Goal: Information Seeking & Learning: Find specific fact

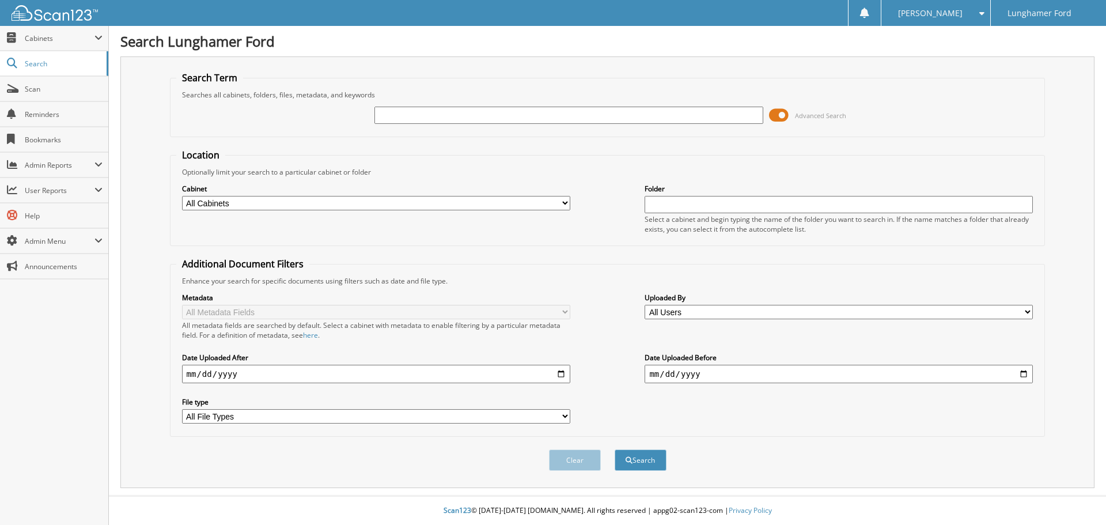
click at [663, 112] on input "text" at bounding box center [568, 115] width 388 height 17
type input "1009"
click at [614, 449] on button "Search" at bounding box center [640, 459] width 52 height 21
click at [257, 204] on select "All Cabinets ACCOUNTS PAYABLE ACCOUNTS RECEIVABLE ACH BANK REC CAR DEALS - AUTO…" at bounding box center [376, 203] width 388 height 14
select select "42251"
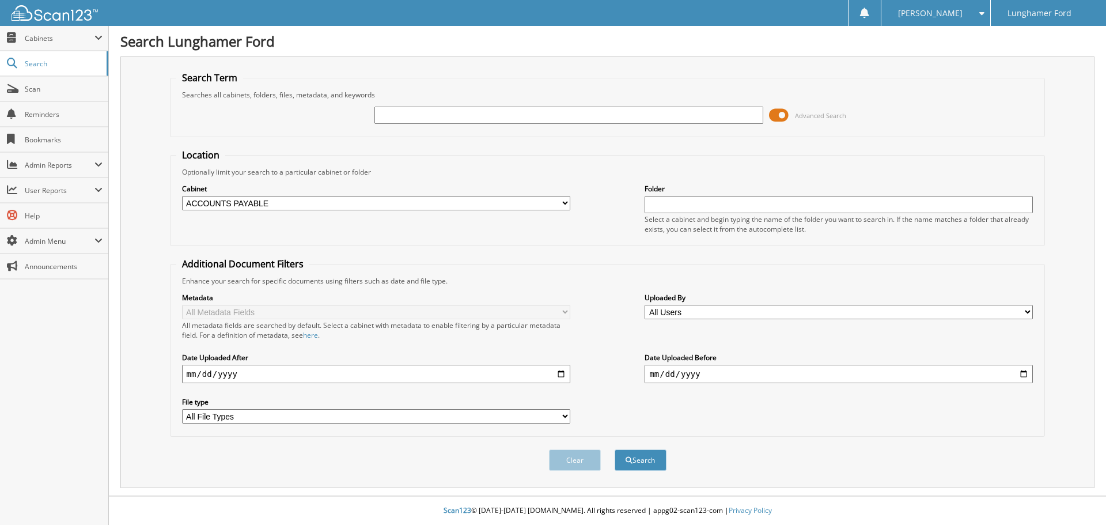
click at [182, 196] on select "All Cabinets ACCOUNTS PAYABLE ACCOUNTS RECEIVABLE ACH BANK REC CAR DEALS - AUTO…" at bounding box center [376, 203] width 388 height 14
click at [412, 118] on input "text" at bounding box center [568, 115] width 388 height 17
type input "1009"
click at [614, 449] on button "Search" at bounding box center [640, 459] width 52 height 21
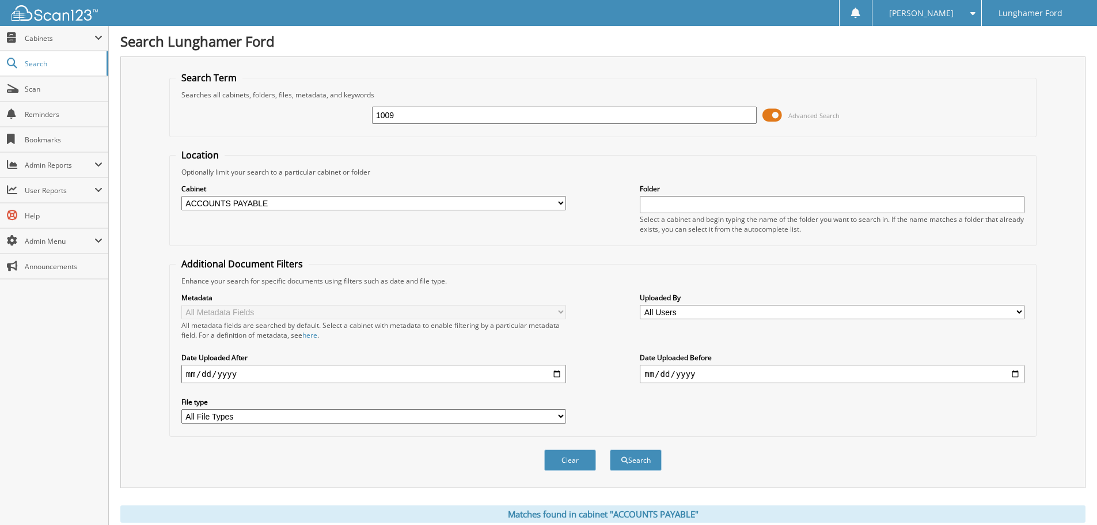
click at [502, 112] on input "1009" at bounding box center [564, 115] width 385 height 17
type input "1009 hudecek"
click at [610, 449] on button "Search" at bounding box center [636, 459] width 52 height 21
drag, startPoint x: 399, startPoint y: 116, endPoint x: 111, endPoint y: 80, distance: 289.6
click at [131, 85] on div "Search Term Searches all cabinets, folders, files, metadata, and keywords 1009 …" at bounding box center [602, 271] width 965 height 431
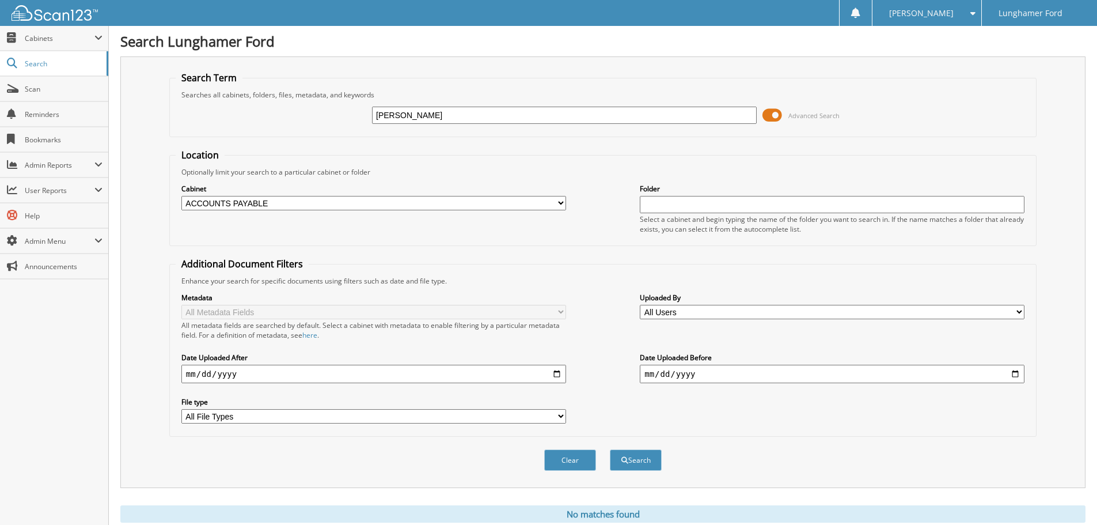
type input "[PERSON_NAME]"
click at [610, 449] on button "Search" at bounding box center [636, 459] width 52 height 21
drag, startPoint x: 357, startPoint y: 115, endPoint x: 120, endPoint y: 82, distance: 239.0
click at [120, 82] on div "Search Term Searches all cabinets, folders, files, metadata, and keywords hudec…" at bounding box center [602, 271] width 965 height 431
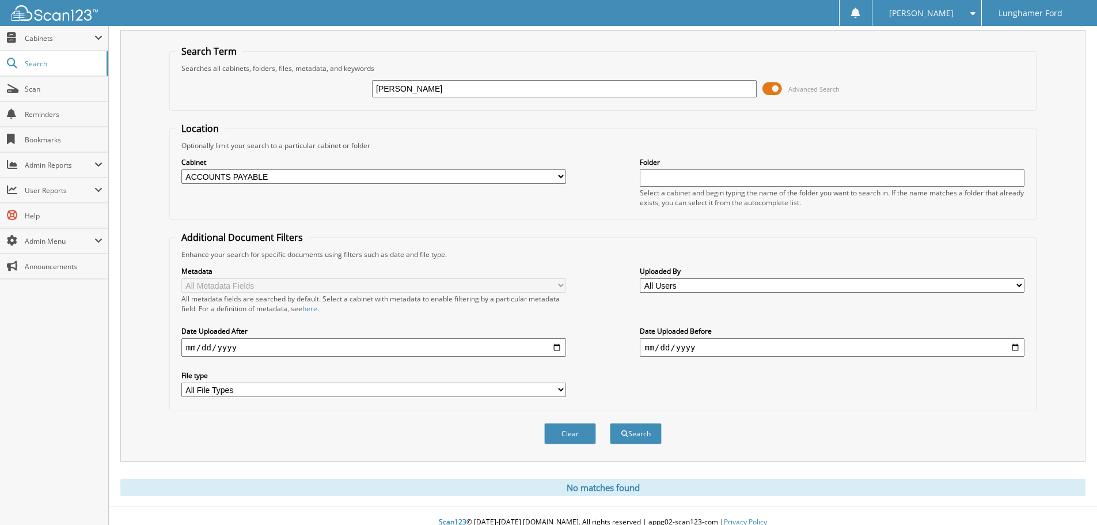
scroll to position [39, 0]
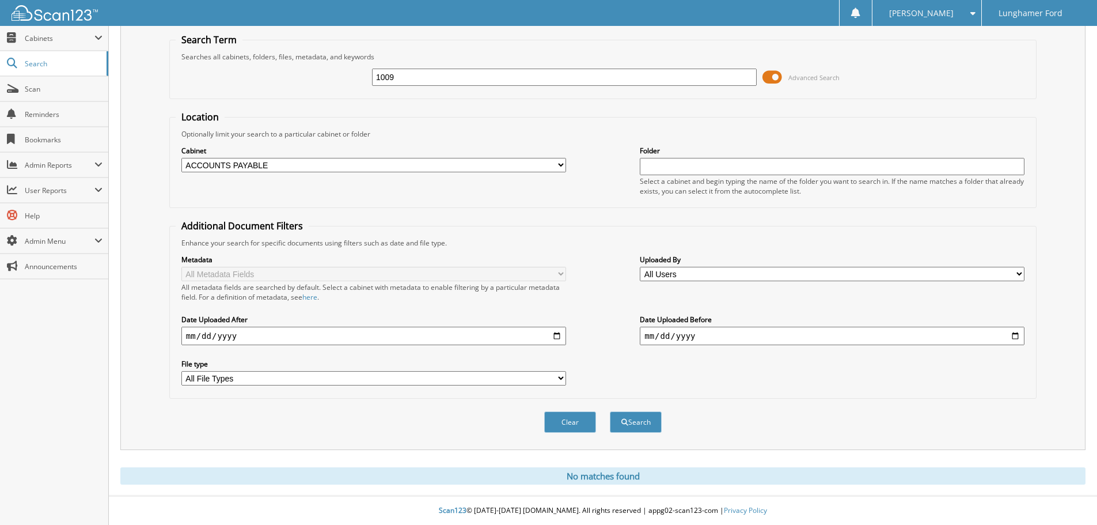
type input "1009"
click at [610, 411] on button "Search" at bounding box center [636, 421] width 52 height 21
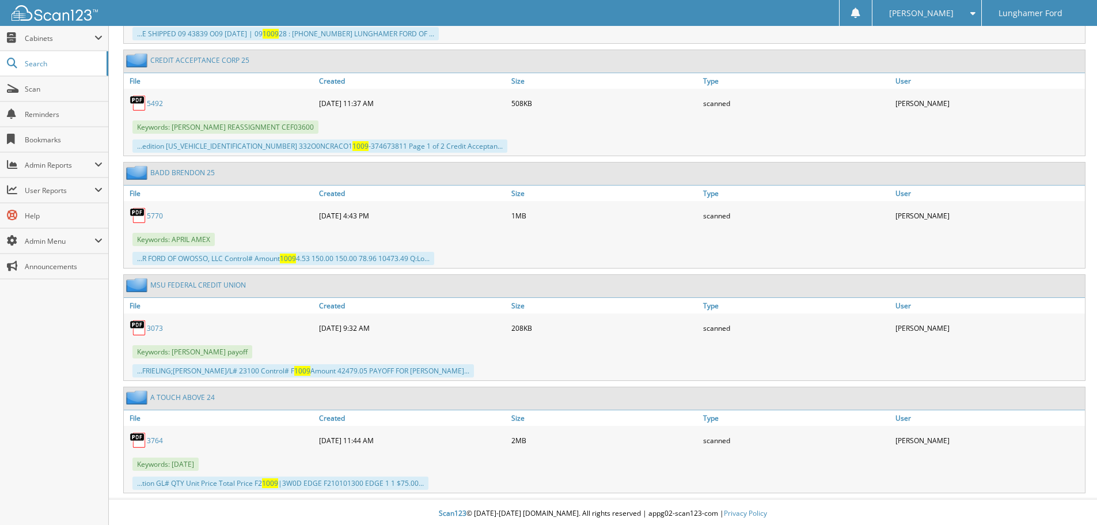
scroll to position [6812, 0]
